Goal: Find specific page/section: Find specific page/section

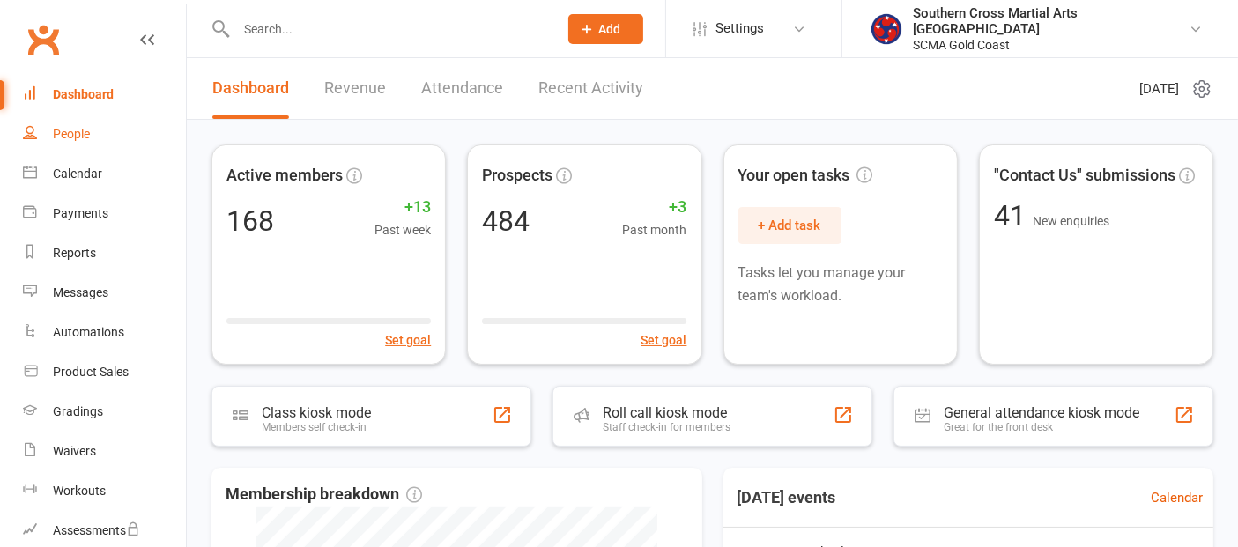
click at [100, 134] on link "People" at bounding box center [104, 135] width 163 height 40
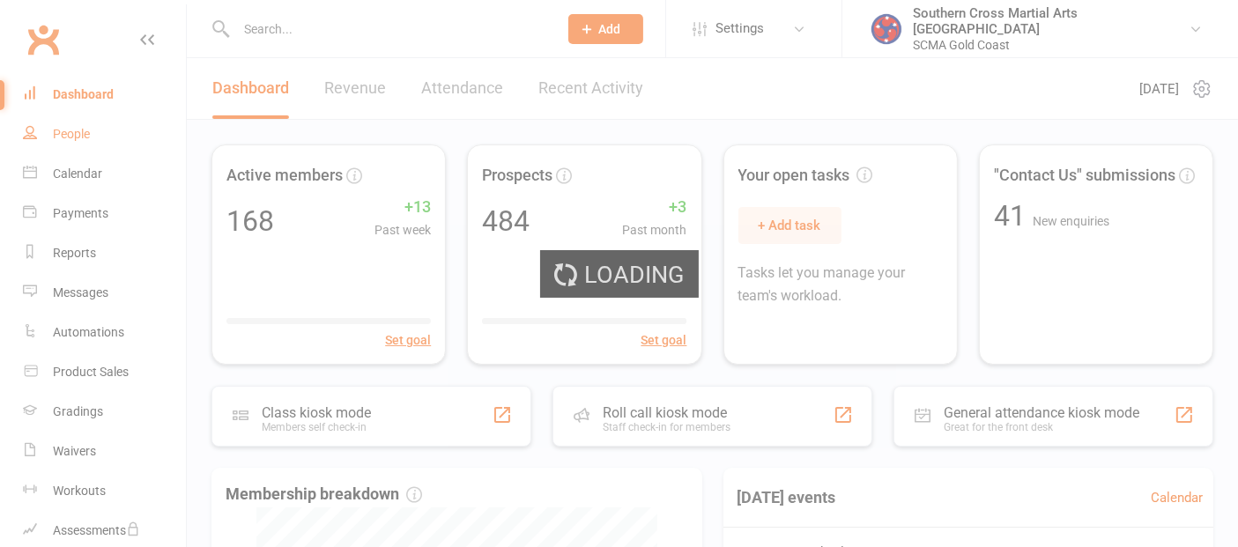
select select "100"
